Goal: Check status: Check status

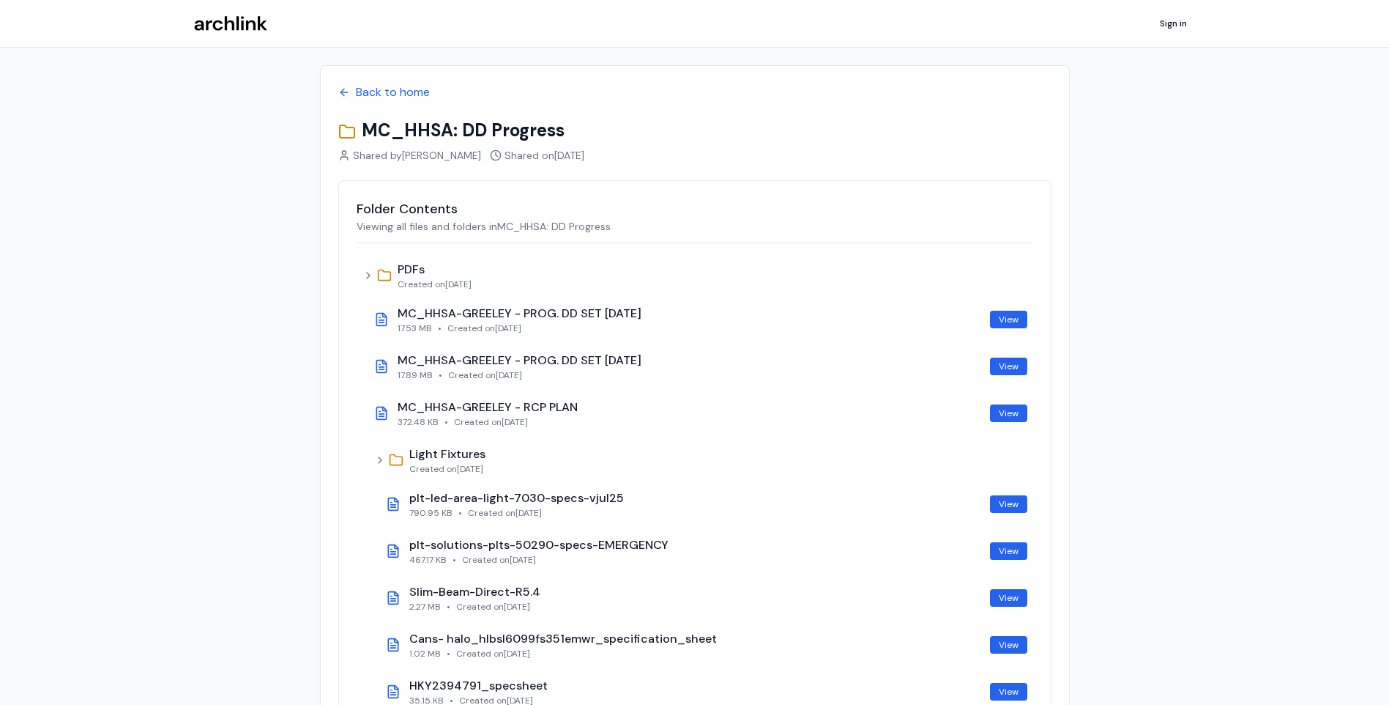
scroll to position [1, 0]
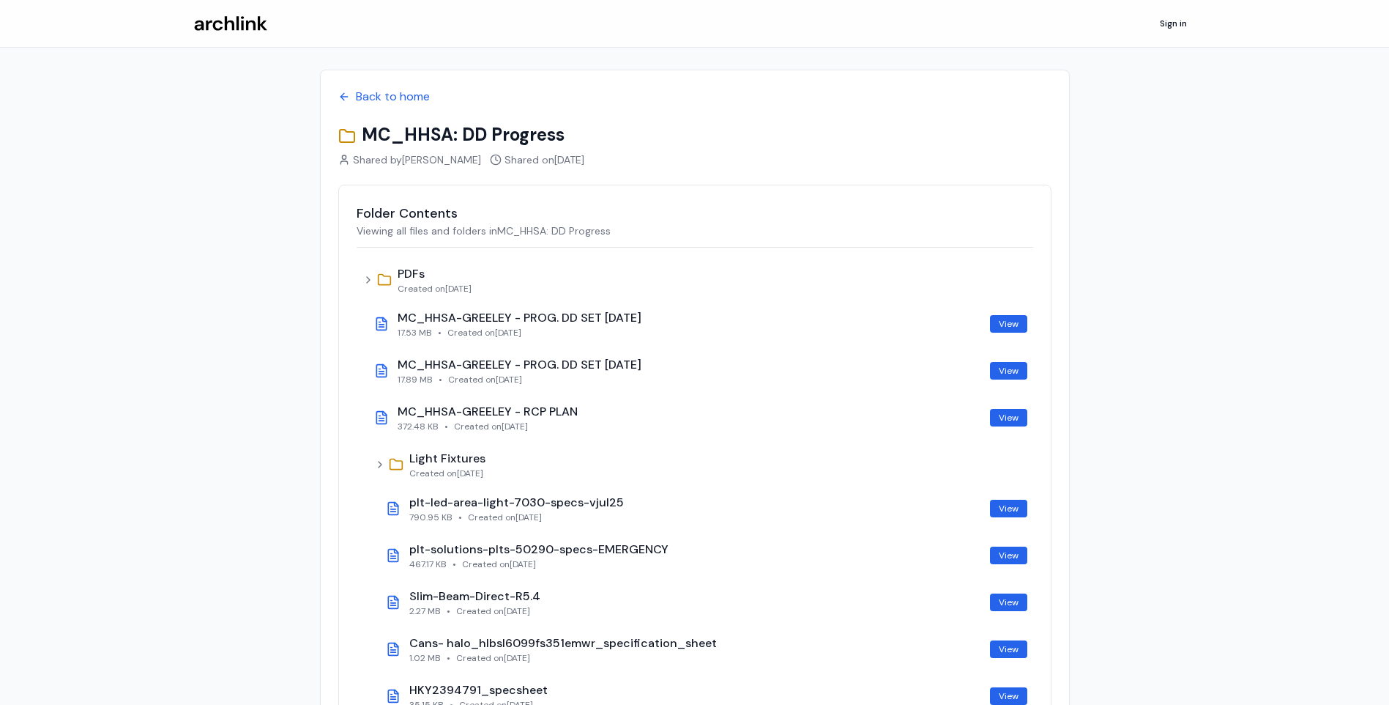
click at [488, 131] on h1 "MC_HHSA: DD Progress" at bounding box center [694, 134] width 713 height 23
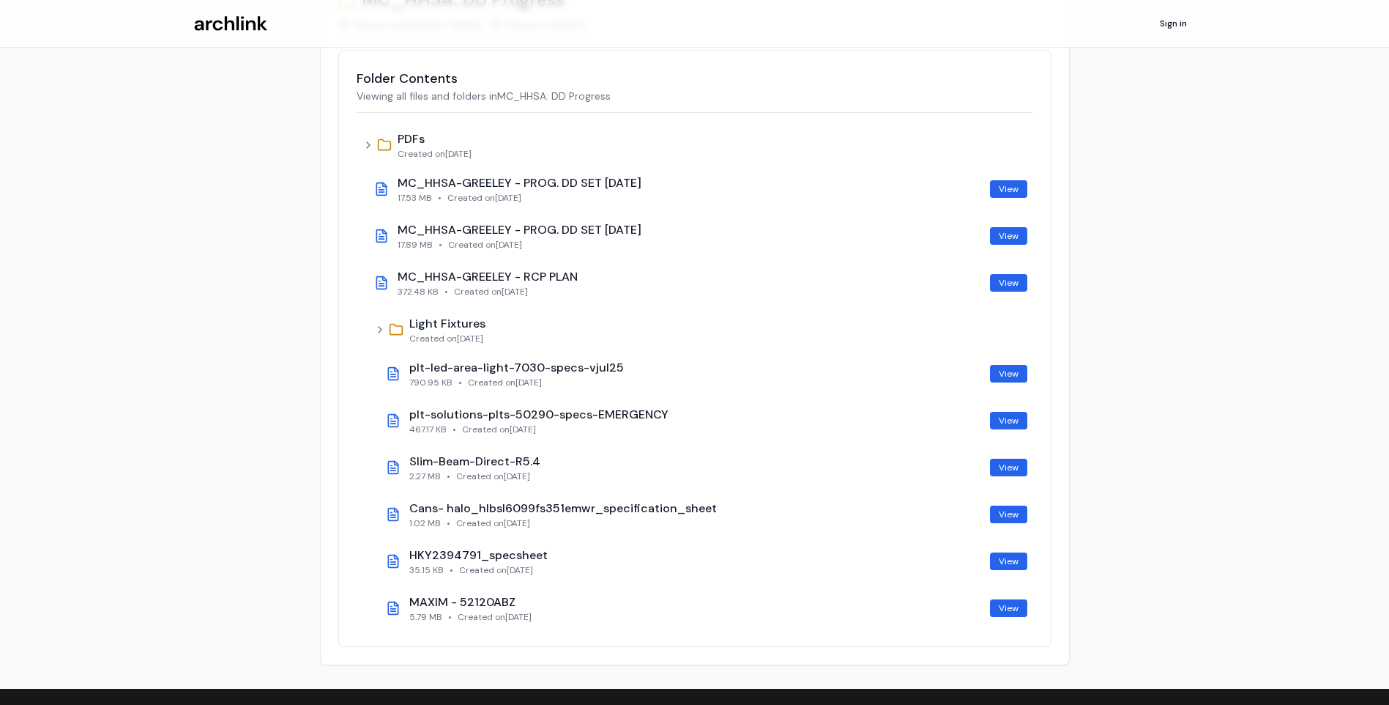
scroll to position [130, 0]
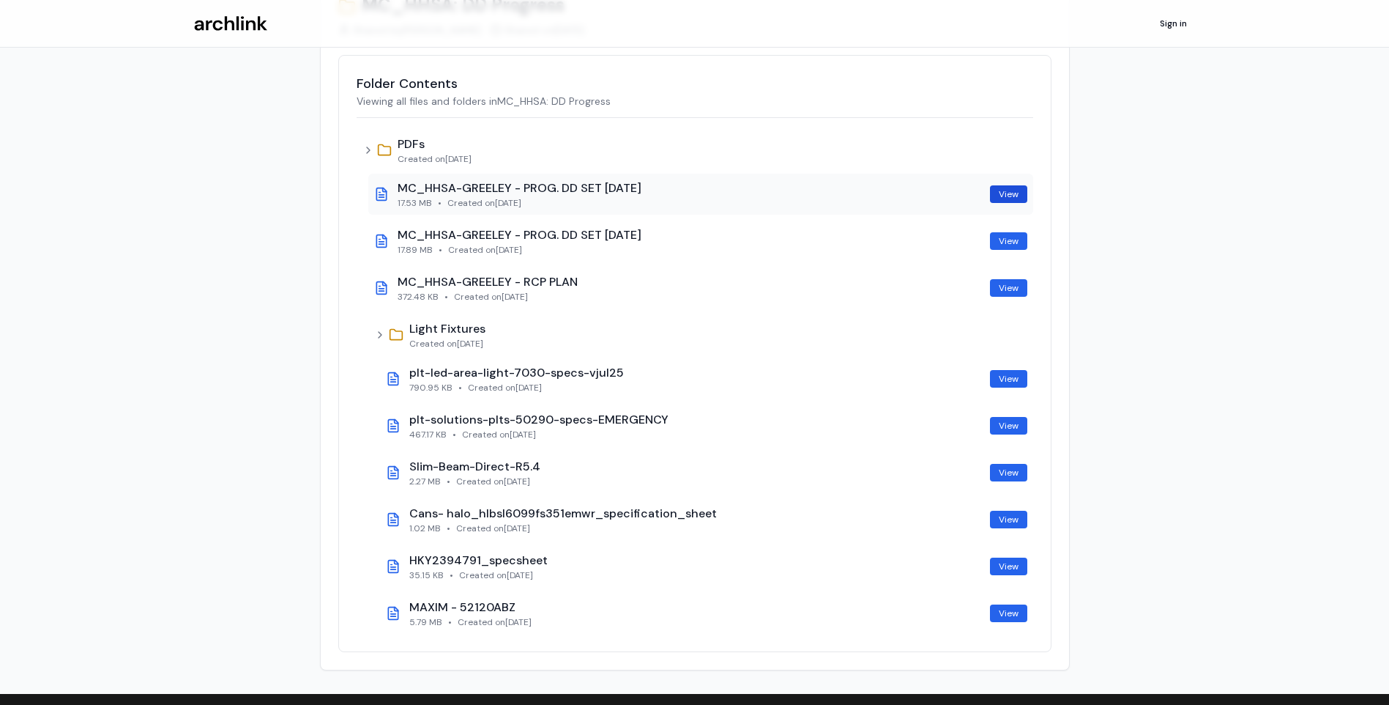
click at [1025, 188] on link "View" at bounding box center [1008, 194] width 37 height 18
click at [1000, 241] on link "View" at bounding box center [1008, 241] width 37 height 18
click at [1014, 289] on link "View" at bounding box center [1008, 288] width 37 height 18
click at [1014, 374] on link "View" at bounding box center [1008, 379] width 37 height 18
click at [1018, 419] on link "View" at bounding box center [1008, 426] width 37 height 18
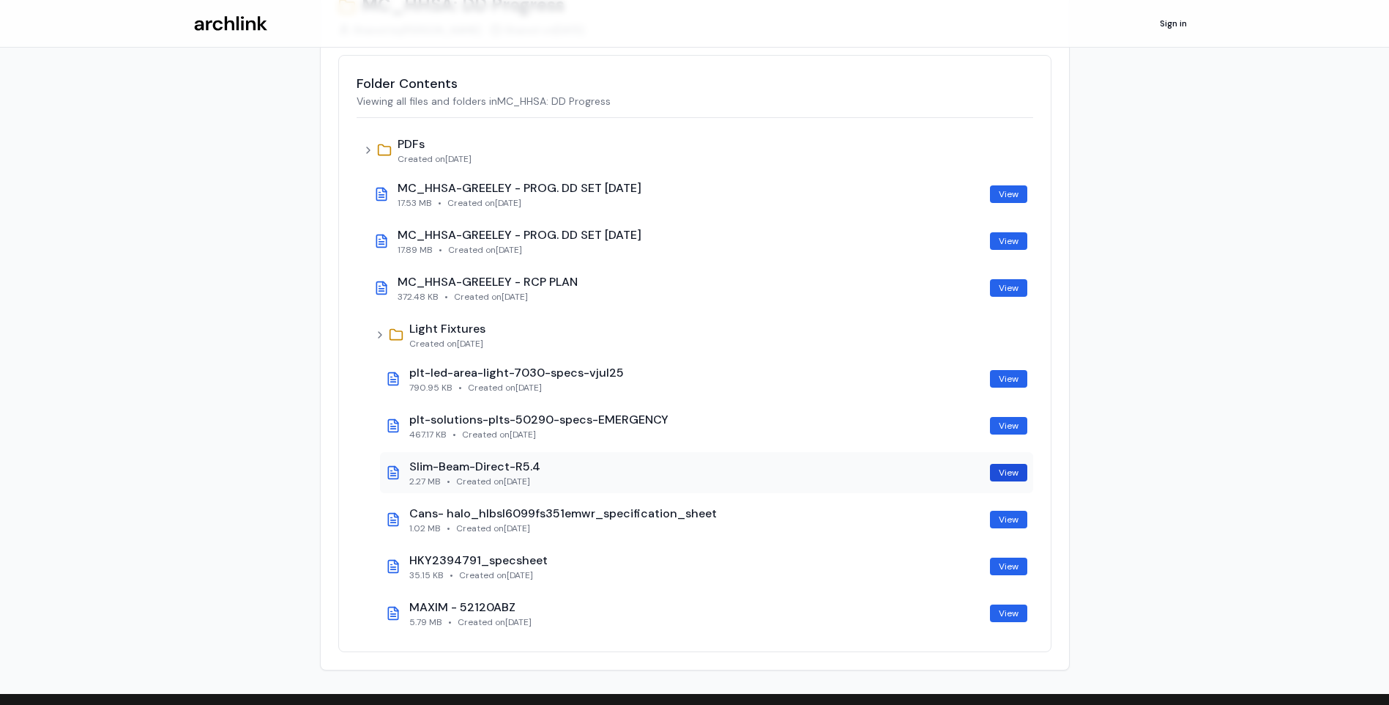
click at [1006, 466] on link "View" at bounding box center [1008, 473] width 37 height 18
click at [1010, 521] on link "View" at bounding box center [1008, 519] width 37 height 18
click at [1008, 568] on link "View" at bounding box center [1008, 566] width 37 height 18
click at [1015, 612] on link "View" at bounding box center [1008, 613] width 37 height 18
